Goal: Task Accomplishment & Management: Use online tool/utility

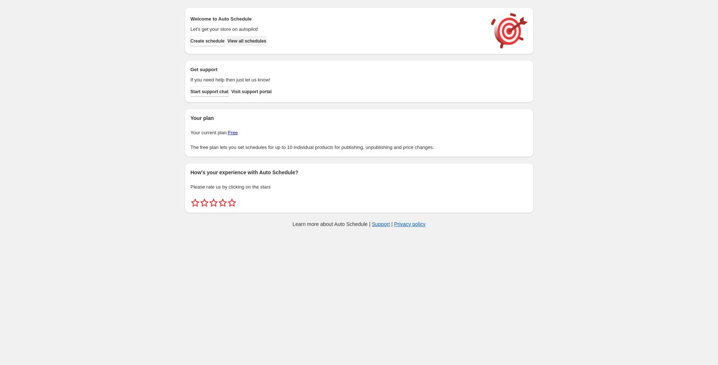
click at [257, 39] on span "View all schedules" at bounding box center [246, 41] width 39 height 6
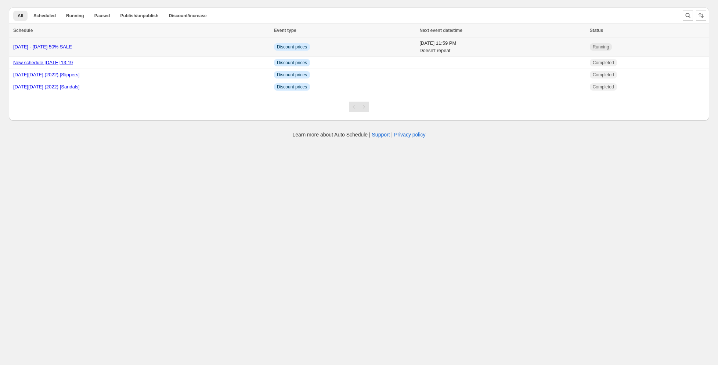
click at [154, 41] on td "October 7th - 8th 50% SALE" at bounding box center [140, 46] width 263 height 19
